Goal: Navigation & Orientation: Find specific page/section

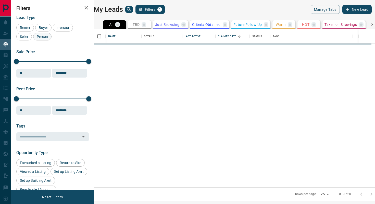
scroll to position [158, 279]
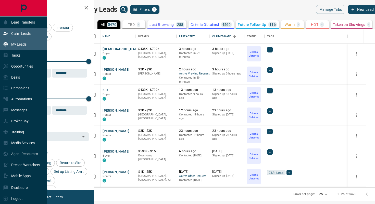
click at [19, 33] on p "Claim Leads" at bounding box center [20, 33] width 19 height 4
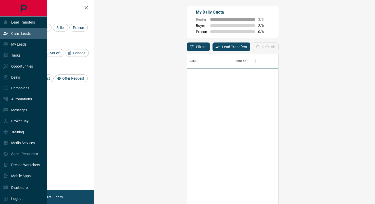
scroll to position [155, 270]
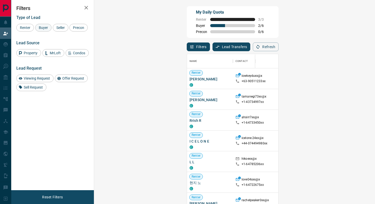
click at [48, 27] on span "Buyer" at bounding box center [43, 28] width 13 height 4
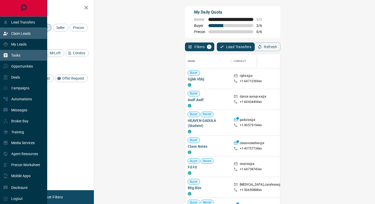
click at [22, 52] on div "Tasks" at bounding box center [23, 55] width 47 height 11
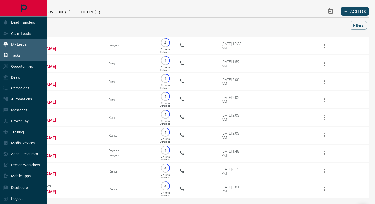
click at [23, 41] on div "My Leads" at bounding box center [14, 44] width 23 height 8
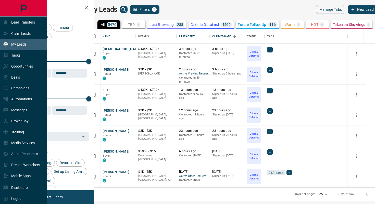
scroll to position [158, 279]
click at [25, 33] on p "Claim Leads" at bounding box center [20, 33] width 19 height 4
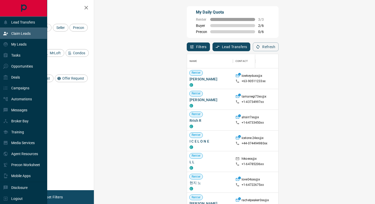
scroll to position [155, 270]
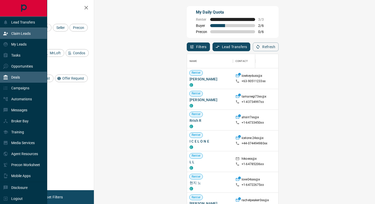
click at [23, 79] on div "Deals" at bounding box center [23, 77] width 47 height 11
